Goal: Task Accomplishment & Management: Manage account settings

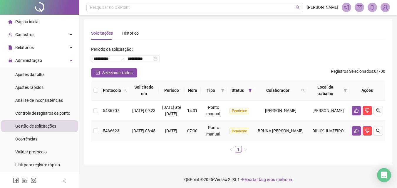
click at [303, 133] on span "BRUNA [PERSON_NAME]" at bounding box center [281, 131] width 46 height 5
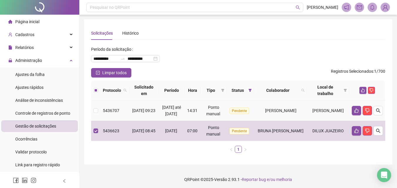
click at [296, 113] on span "[PERSON_NAME]" at bounding box center [280, 110] width 31 height 5
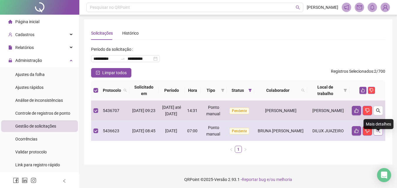
click at [377, 133] on icon "search" at bounding box center [378, 131] width 5 height 5
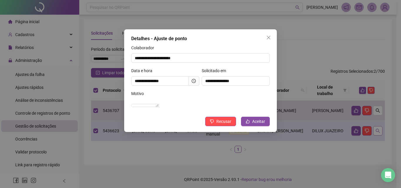
click at [377, 137] on div "**********" at bounding box center [200, 94] width 401 height 188
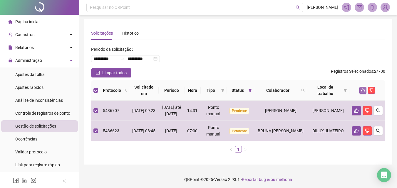
click at [364, 91] on icon "like" at bounding box center [363, 91] width 4 height 4
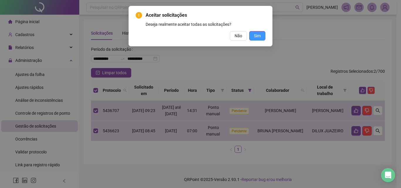
click at [258, 38] on span "Sim" at bounding box center [257, 36] width 7 height 6
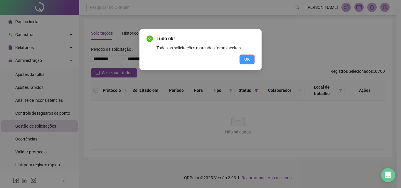
click at [250, 62] on button "OK" at bounding box center [247, 59] width 15 height 9
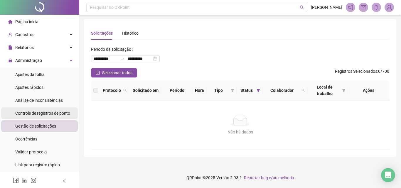
click at [35, 112] on span "Controle de registros de ponto" at bounding box center [42, 113] width 55 height 5
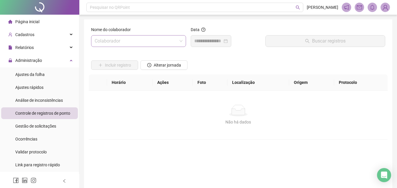
click at [143, 42] on input "search" at bounding box center [136, 41] width 83 height 11
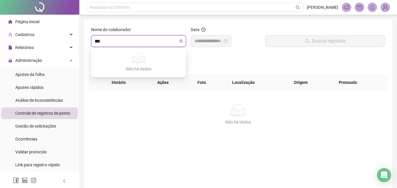
type input "****"
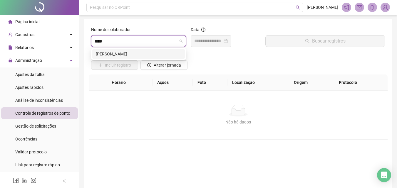
click at [152, 56] on div "[PERSON_NAME]" at bounding box center [138, 54] width 85 height 6
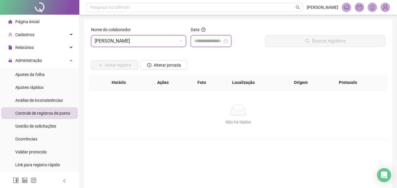
click at [213, 42] on input at bounding box center [208, 41] width 28 height 7
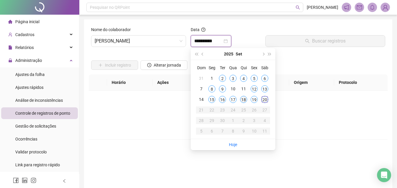
type input "**********"
click at [253, 97] on div "19" at bounding box center [253, 99] width 7 height 7
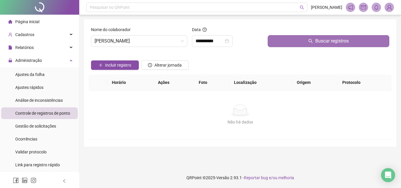
click at [292, 40] on button "Buscar registros" at bounding box center [329, 41] width 122 height 12
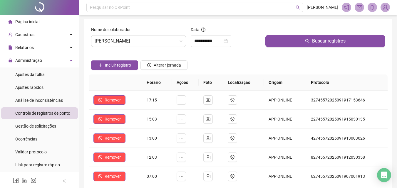
scroll to position [59, 0]
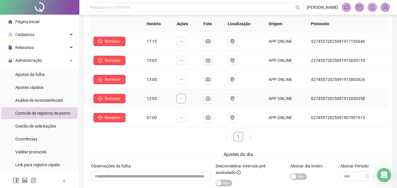
click at [181, 97] on icon "ellipsis" at bounding box center [181, 98] width 5 height 5
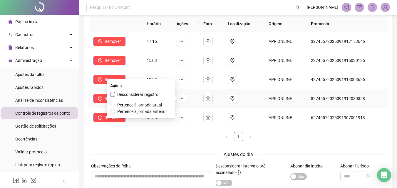
click at [143, 94] on span "Desconsiderar registro" at bounding box center [137, 94] width 41 height 5
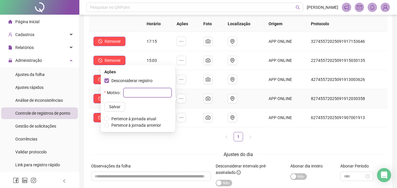
click at [143, 94] on input "text" at bounding box center [147, 92] width 48 height 9
type input "****"
click at [112, 106] on span "Salvar" at bounding box center [114, 107] width 11 height 6
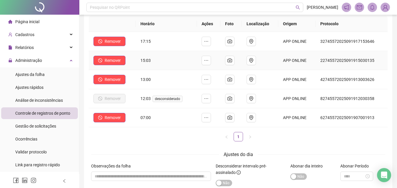
scroll to position [0, 0]
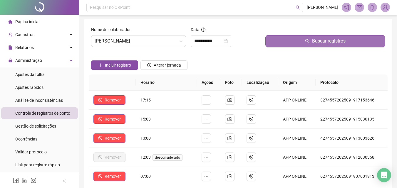
click at [279, 36] on button "Buscar registros" at bounding box center [325, 41] width 120 height 12
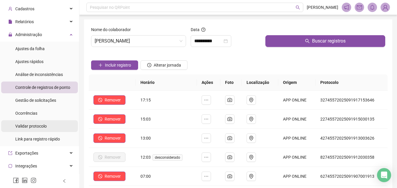
scroll to position [29, 0]
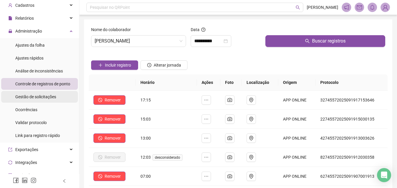
click at [39, 100] on div "Gestão de solicitações" at bounding box center [35, 97] width 41 height 12
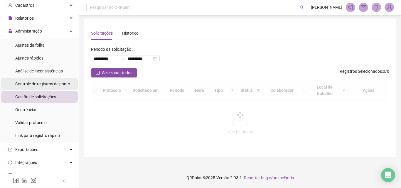
click at [49, 85] on span "Controle de registros de ponto" at bounding box center [42, 84] width 55 height 5
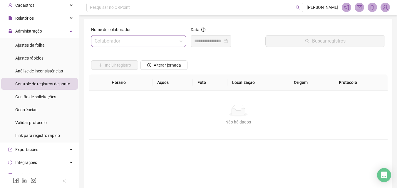
click at [123, 44] on input "search" at bounding box center [136, 41] width 83 height 11
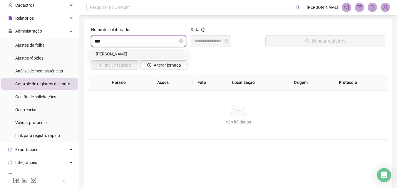
type input "****"
click at [111, 53] on div "[PERSON_NAME]" at bounding box center [138, 54] width 85 height 6
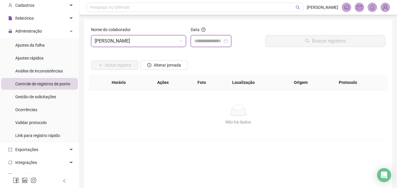
click at [201, 44] on input at bounding box center [208, 41] width 28 height 7
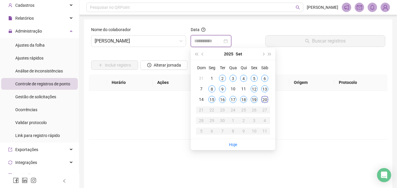
type input "**********"
click at [254, 97] on div "19" at bounding box center [253, 99] width 7 height 7
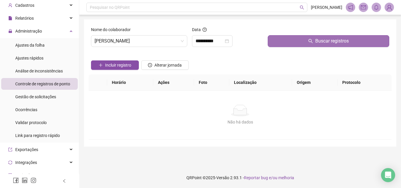
click at [280, 45] on button "Buscar registros" at bounding box center [329, 41] width 122 height 12
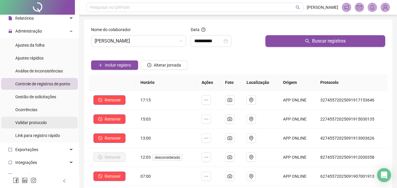
click at [54, 123] on li "Validar protocolo" at bounding box center [39, 123] width 77 height 12
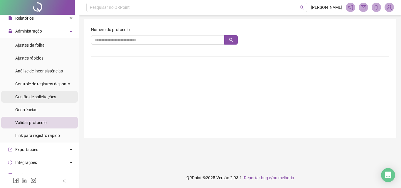
click at [40, 96] on span "Gestão de solicitações" at bounding box center [35, 97] width 41 height 5
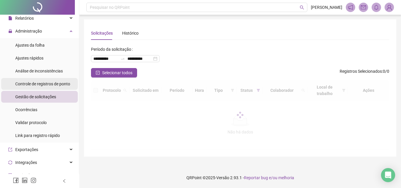
click at [43, 85] on span "Controle de registros de ponto" at bounding box center [42, 84] width 55 height 5
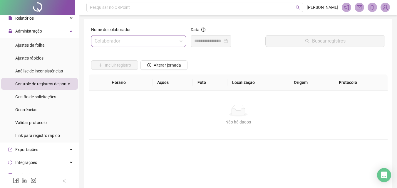
click at [148, 40] on input "search" at bounding box center [136, 41] width 83 height 11
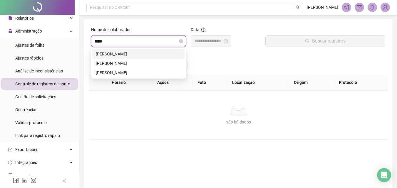
type input "*****"
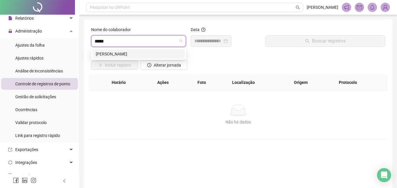
click at [156, 52] on div "[PERSON_NAME]" at bounding box center [138, 54] width 85 height 6
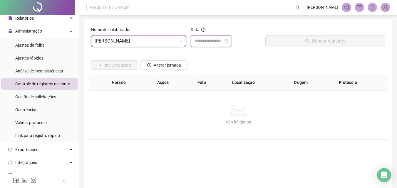
click at [207, 43] on input at bounding box center [208, 41] width 28 height 7
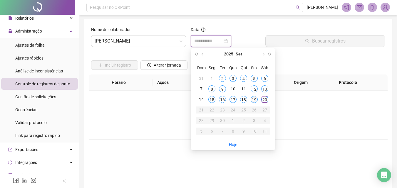
type input "**********"
click at [251, 96] on td "19" at bounding box center [254, 99] width 11 height 11
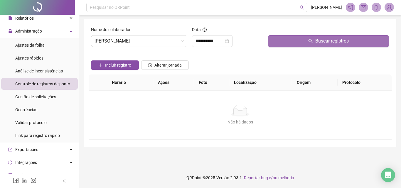
click at [287, 41] on button "Buscar registros" at bounding box center [329, 41] width 122 height 12
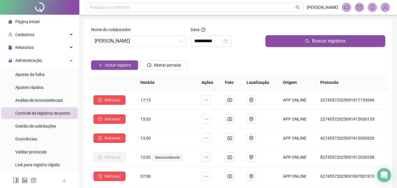
click at [31, 25] on div "Página inicial" at bounding box center [23, 22] width 31 height 12
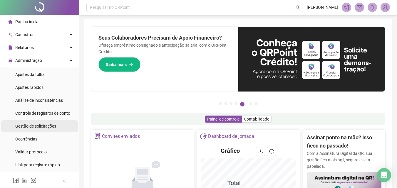
click at [55, 126] on span "Gestão de solicitações" at bounding box center [35, 126] width 41 height 5
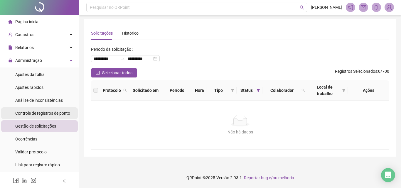
click at [41, 110] on div "Controle de registros de ponto" at bounding box center [42, 113] width 55 height 12
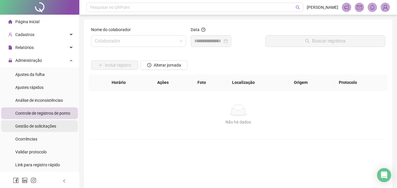
click at [40, 124] on span "Gestão de solicitações" at bounding box center [35, 126] width 41 height 5
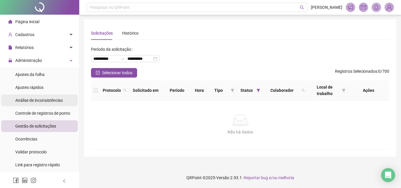
click at [45, 104] on div "Análise de inconsistências" at bounding box center [39, 101] width 48 height 12
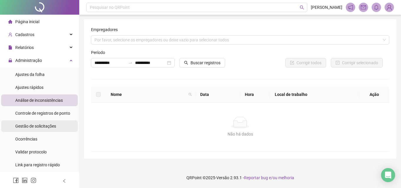
click at [48, 121] on div "Gestão de solicitações" at bounding box center [35, 126] width 41 height 12
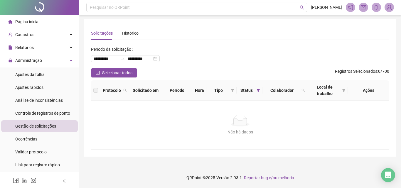
click at [167, 40] on div "**********" at bounding box center [240, 87] width 298 height 123
click at [47, 122] on div "Gestão de solicitações" at bounding box center [35, 126] width 41 height 12
click at [61, 73] on li "Ajustes da folha" at bounding box center [39, 75] width 77 height 12
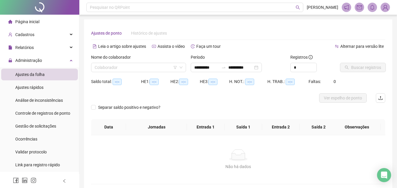
type input "**********"
click at [131, 68] on input "search" at bounding box center [136, 67] width 83 height 9
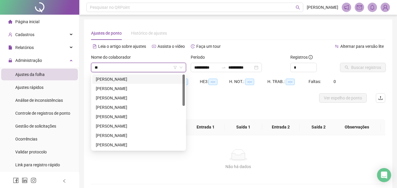
type input "***"
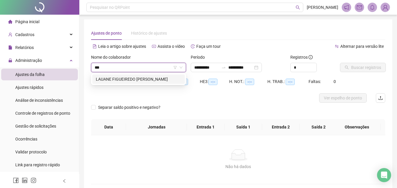
click at [129, 79] on div "LAUANE FIGUEIREDO [PERSON_NAME]" at bounding box center [138, 79] width 85 height 6
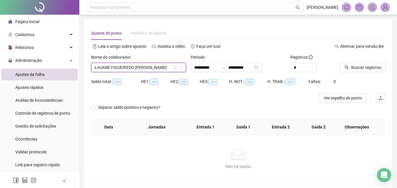
click at [326, 93] on div "Faltas: 0" at bounding box center [320, 85] width 24 height 16
click at [327, 94] on button "Ver espelho de ponto" at bounding box center [343, 97] width 48 height 9
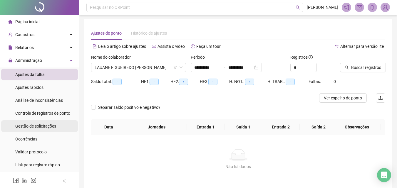
click at [41, 127] on span "Gestão de solicitações" at bounding box center [35, 126] width 41 height 5
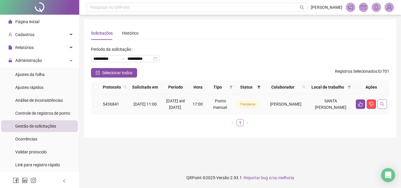
click at [380, 106] on icon "search" at bounding box center [382, 104] width 4 height 4
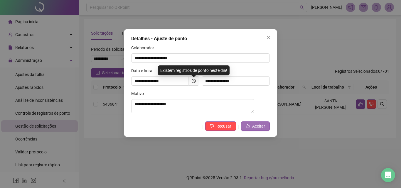
click at [265, 127] on button "Aceitar" at bounding box center [255, 126] width 29 height 9
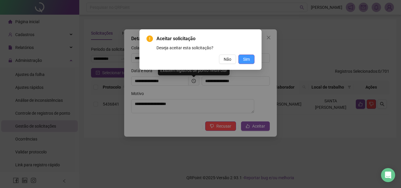
click at [250, 61] on span "Sim" at bounding box center [246, 59] width 7 height 6
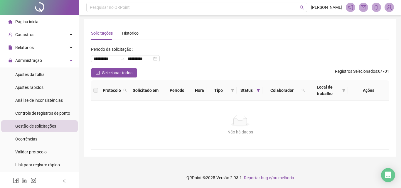
click at [170, 26] on div "Solicitações Histórico" at bounding box center [240, 33] width 298 height 14
click at [43, 111] on span "Controle de registros de ponto" at bounding box center [42, 113] width 55 height 5
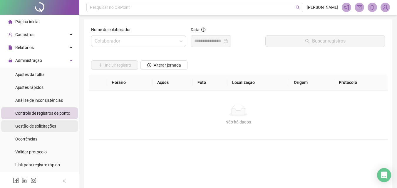
click at [42, 129] on div "Gestão de solicitações" at bounding box center [35, 126] width 41 height 12
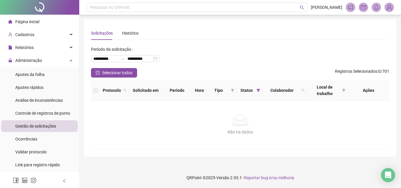
click at [34, 129] on div "Gestão de solicitações" at bounding box center [35, 126] width 41 height 12
click at [41, 106] on div "Análise de inconsistências" at bounding box center [39, 101] width 48 height 12
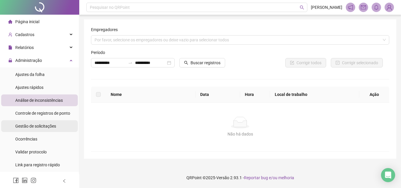
click at [35, 122] on div "Gestão de solicitações" at bounding box center [35, 126] width 41 height 12
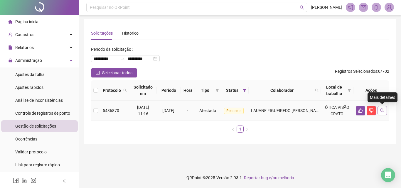
click at [382, 111] on icon "search" at bounding box center [382, 110] width 5 height 5
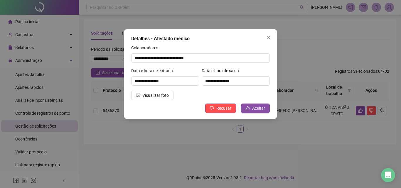
click at [352, 122] on div "**********" at bounding box center [200, 94] width 401 height 188
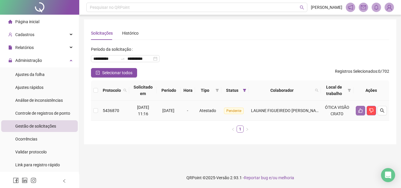
click at [360, 113] on button "button" at bounding box center [360, 110] width 9 height 9
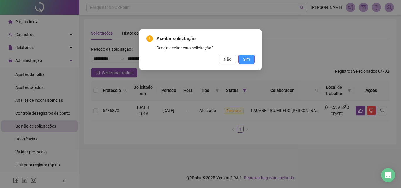
click at [247, 58] on span "Sim" at bounding box center [246, 59] width 7 height 6
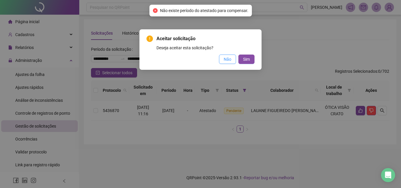
click at [233, 62] on button "Não" at bounding box center [227, 59] width 17 height 9
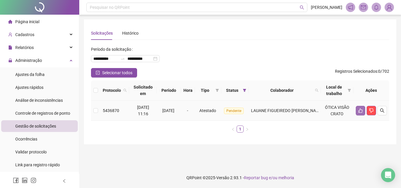
click at [363, 113] on icon "like" at bounding box center [360, 110] width 5 height 5
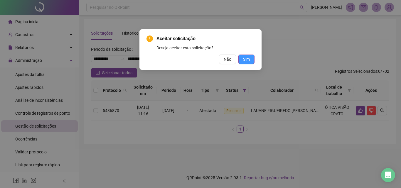
click at [250, 58] on button "Sim" at bounding box center [246, 59] width 16 height 9
click at [228, 60] on span "Não" at bounding box center [228, 59] width 8 height 6
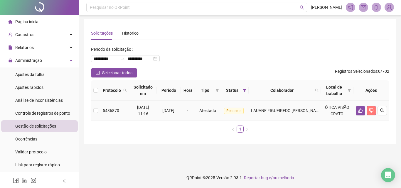
click at [376, 109] on button "button" at bounding box center [371, 110] width 9 height 9
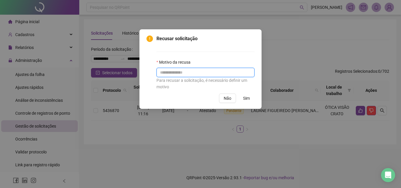
click at [191, 73] on input "text" at bounding box center [206, 72] width 98 height 9
type input "****"
click at [251, 99] on button "Sim" at bounding box center [246, 98] width 16 height 9
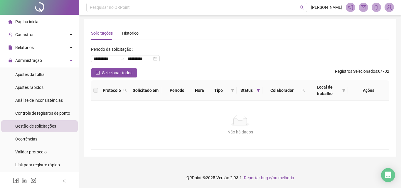
click at [41, 25] on li "Página inicial" at bounding box center [39, 22] width 77 height 12
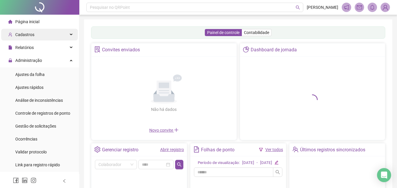
click at [41, 34] on div "Cadastros" at bounding box center [39, 35] width 77 height 12
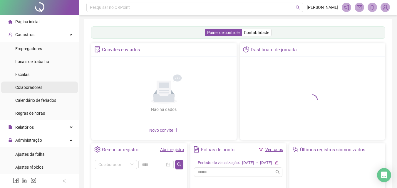
click at [43, 86] on li "Colaboradores" at bounding box center [39, 88] width 77 height 12
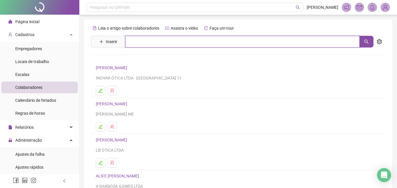
click at [138, 44] on input "text" at bounding box center [242, 42] width 234 height 12
type input "*****"
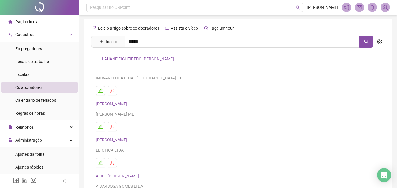
click at [148, 58] on link "LAUANE FIGUEIREDO [PERSON_NAME]" at bounding box center [138, 59] width 72 height 5
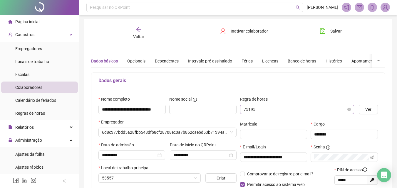
type input "**********"
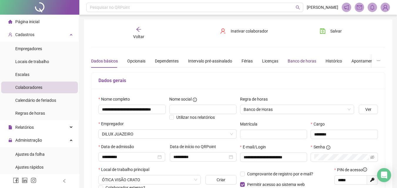
click at [306, 63] on div "Banco de horas" at bounding box center [301, 61] width 28 height 6
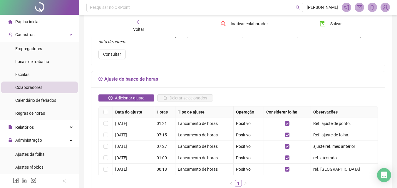
scroll to position [88, 0]
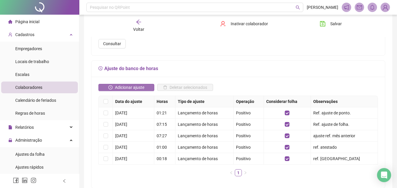
click at [142, 85] on span "Adicionar ajuste" at bounding box center [129, 87] width 29 height 6
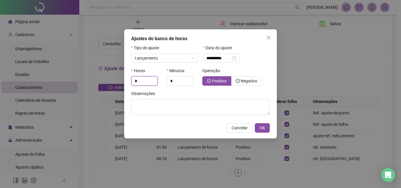
drag, startPoint x: 144, startPoint y: 83, endPoint x: 128, endPoint y: 83, distance: 15.9
click at [128, 83] on div "**********" at bounding box center [200, 83] width 153 height 109
type input "*"
drag, startPoint x: 174, startPoint y: 80, endPoint x: 154, endPoint y: 84, distance: 20.4
click at [154, 84] on div "Horas * Minutos * Operação Positivo Negativo" at bounding box center [200, 79] width 142 height 23
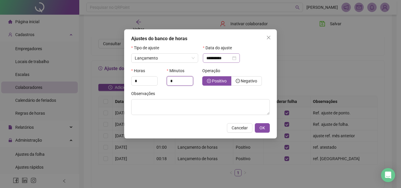
type input "*"
click at [215, 57] on input "**********" at bounding box center [218, 58] width 25 height 6
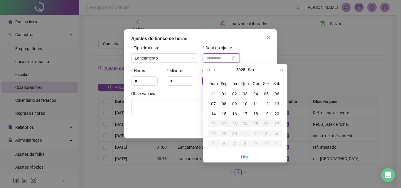
type input "**********"
click at [265, 114] on div "19" at bounding box center [266, 114] width 11 height 6
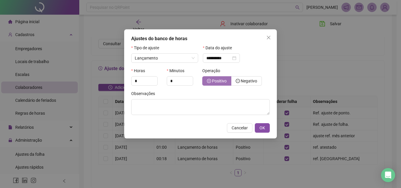
click at [220, 83] on span "Positivo" at bounding box center [219, 81] width 15 height 5
click at [261, 127] on span "OK" at bounding box center [263, 128] width 6 height 6
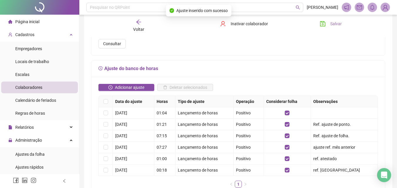
click at [332, 26] on span "Salvar" at bounding box center [335, 24] width 11 height 6
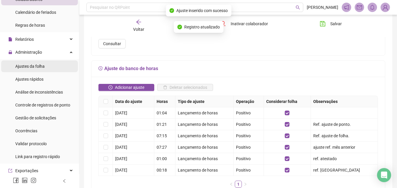
click at [38, 69] on div "Ajustes da folha" at bounding box center [29, 66] width 29 height 12
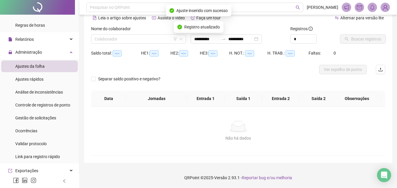
scroll to position [28, 0]
type input "**********"
click at [125, 41] on input "search" at bounding box center [136, 39] width 83 height 9
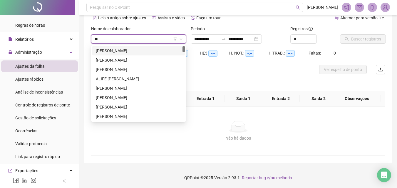
type input "***"
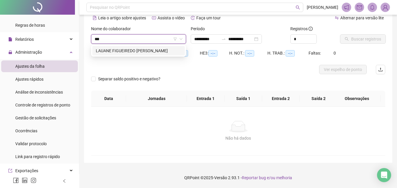
click at [127, 53] on div "LAUANE FIGUEIREDO [PERSON_NAME]" at bounding box center [138, 51] width 85 height 6
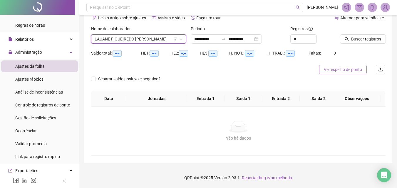
click at [327, 67] on span "Ver espelho de ponto" at bounding box center [343, 69] width 38 height 6
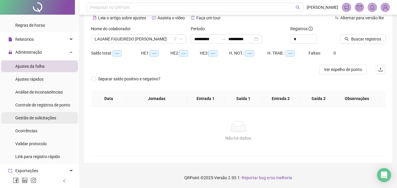
click at [51, 116] on span "Gestão de solicitações" at bounding box center [35, 118] width 41 height 5
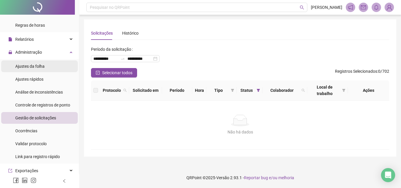
click at [36, 66] on span "Ajustes da folha" at bounding box center [29, 66] width 29 height 5
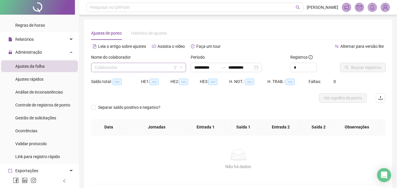
type input "**********"
click at [104, 70] on input "search" at bounding box center [136, 67] width 83 height 9
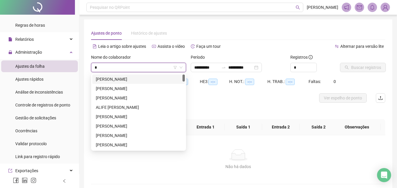
type input "**"
click at [114, 137] on div "[PERSON_NAME]" at bounding box center [138, 135] width 85 height 6
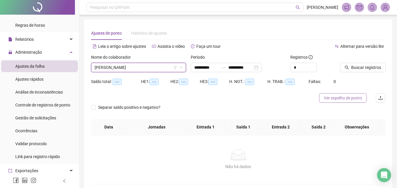
click at [330, 99] on span "Ver espelho de ponto" at bounding box center [343, 98] width 38 height 6
